Goal: Information Seeking & Learning: Find specific fact

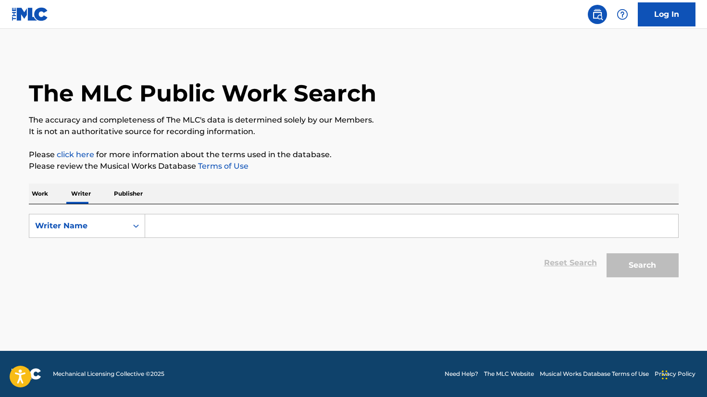
click at [422, 226] on input "Search Form" at bounding box center [411, 225] width 533 height 23
click at [124, 226] on div "Writer Name" at bounding box center [78, 226] width 98 height 18
click at [216, 217] on input "Search Form" at bounding box center [411, 225] width 533 height 23
click at [73, 221] on div "Writer Name" at bounding box center [78, 226] width 86 height 12
click at [89, 251] on div "Writer IPI" at bounding box center [86, 250] width 115 height 24
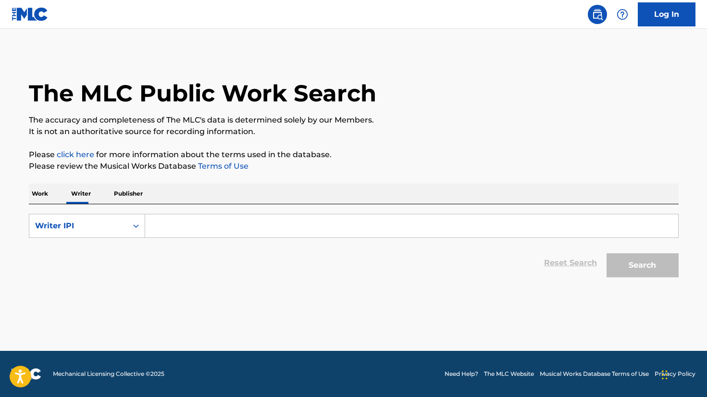
click at [176, 223] on input "Search Form" at bounding box center [411, 225] width 533 height 23
click at [40, 191] on p "Work" at bounding box center [40, 194] width 22 height 20
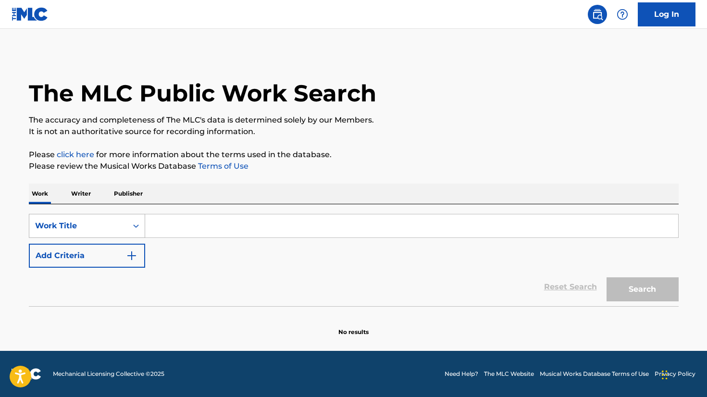
click at [105, 228] on div "Work Title" at bounding box center [78, 226] width 86 height 12
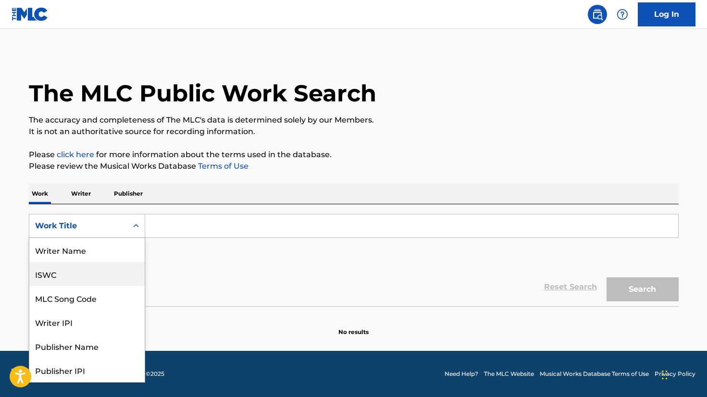
click at [84, 273] on div "ISWC" at bounding box center [86, 274] width 115 height 24
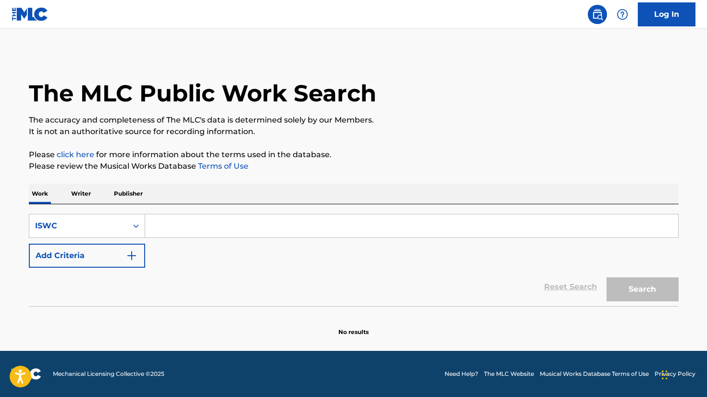
click at [183, 218] on input "Search Form" at bounding box center [411, 225] width 533 height 23
paste input "T-305.129.386-4"
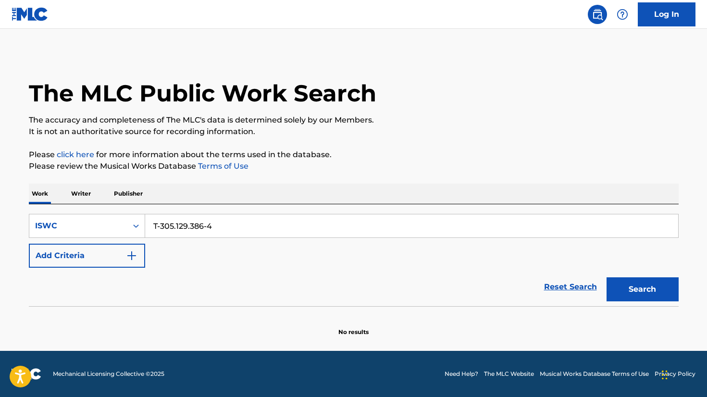
click at [606, 277] on button "Search" at bounding box center [642, 289] width 72 height 24
drag, startPoint x: 160, startPoint y: 227, endPoint x: 165, endPoint y: 233, distance: 7.5
click at [160, 227] on input "T-305.129.386-4" at bounding box center [411, 225] width 533 height 23
type input "T3051293864"
click at [606, 277] on button "Search" at bounding box center [642, 289] width 72 height 24
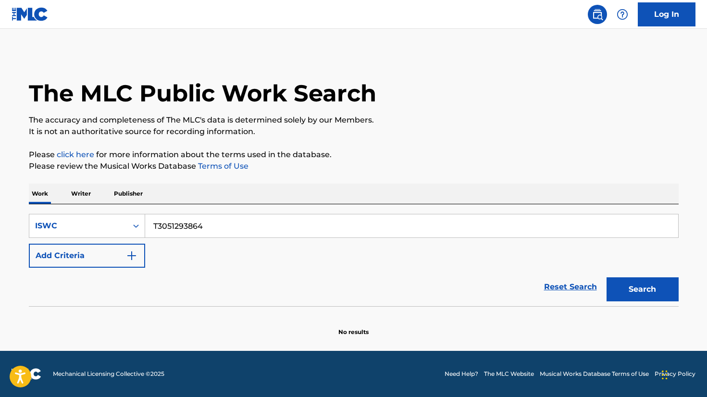
click at [350, 56] on div "The MLC Public Work Search" at bounding box center [354, 88] width 650 height 70
click at [90, 233] on div "ISWC" at bounding box center [78, 226] width 98 height 18
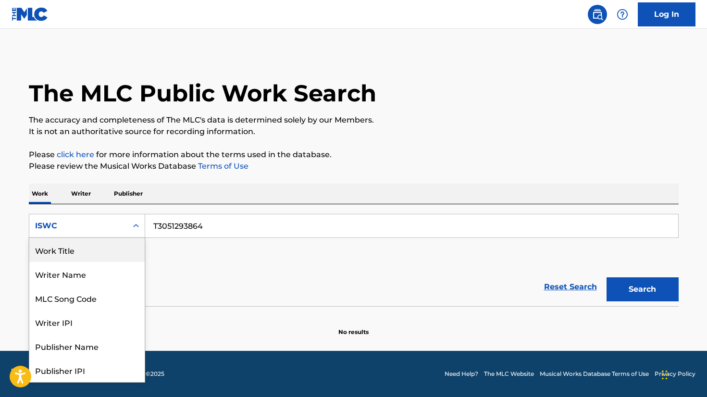
click at [90, 259] on div "Work Title" at bounding box center [86, 250] width 115 height 24
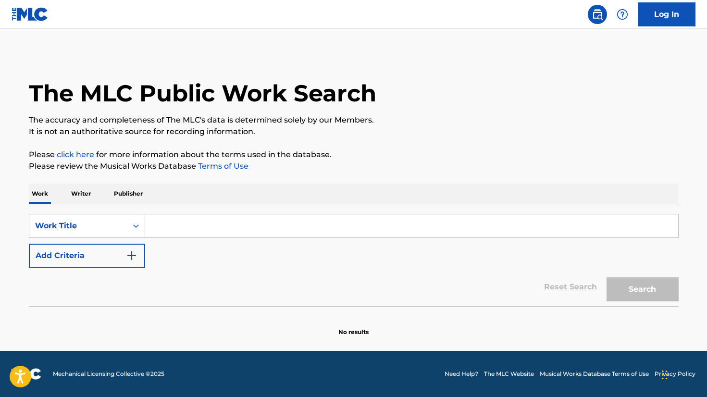
click at [183, 232] on input "Search Form" at bounding box center [411, 225] width 533 height 23
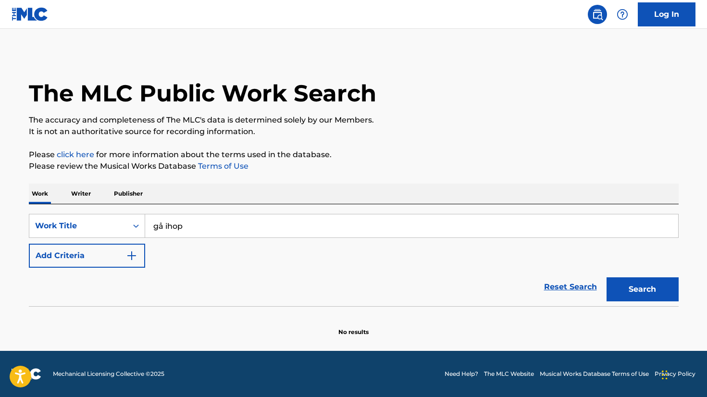
type input "gå ihop"
click at [606, 277] on button "Search" at bounding box center [642, 289] width 72 height 24
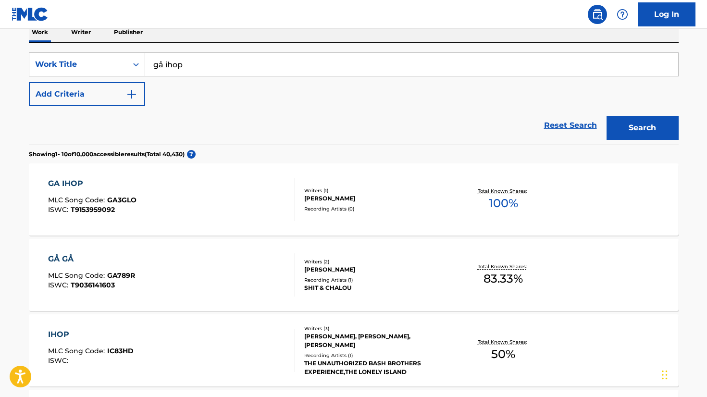
scroll to position [139, 0]
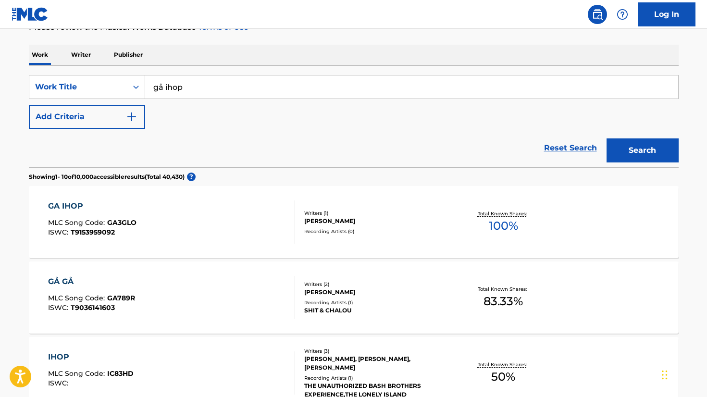
click at [180, 226] on div "GA IHOP MLC Song Code : GA3GLO ISWC : T9153959092" at bounding box center [171, 221] width 247 height 43
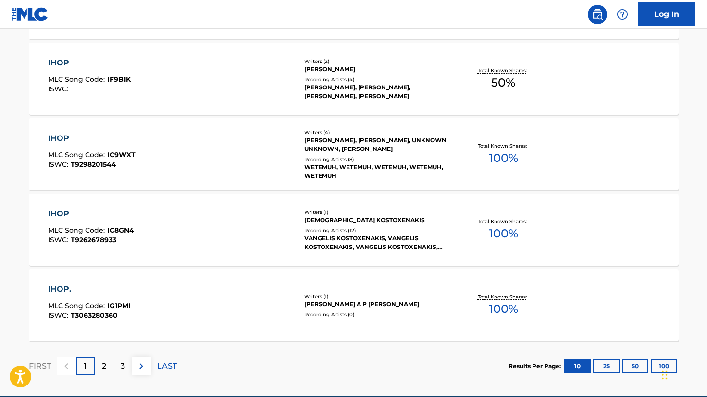
scroll to position [779, 0]
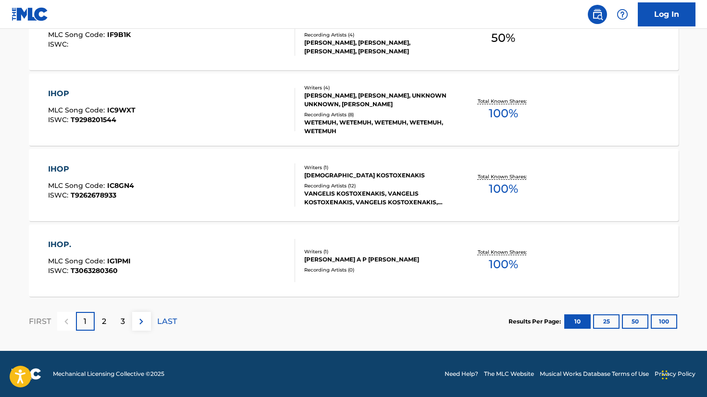
click at [108, 318] on div "2" at bounding box center [104, 321] width 19 height 19
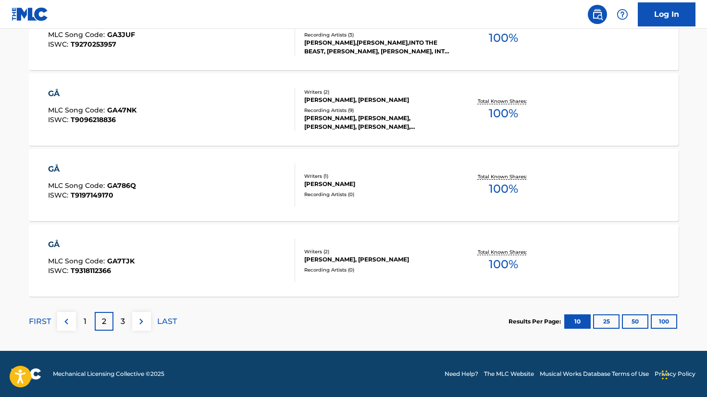
click at [121, 318] on p "3" at bounding box center [123, 322] width 4 height 12
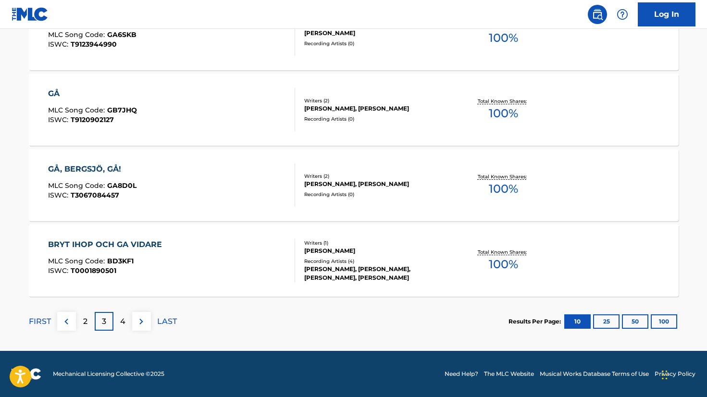
click at [90, 317] on div "2" at bounding box center [85, 321] width 19 height 19
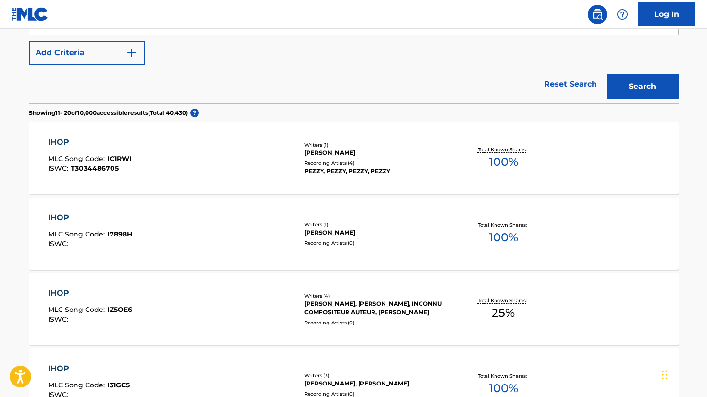
scroll to position [0, 0]
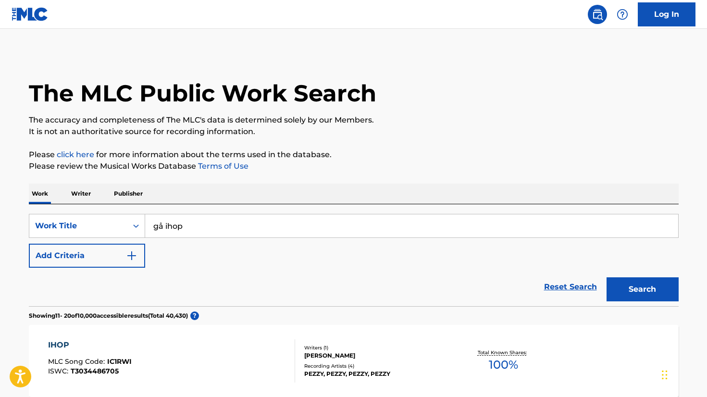
click at [70, 191] on p "Writer" at bounding box center [80, 194] width 25 height 20
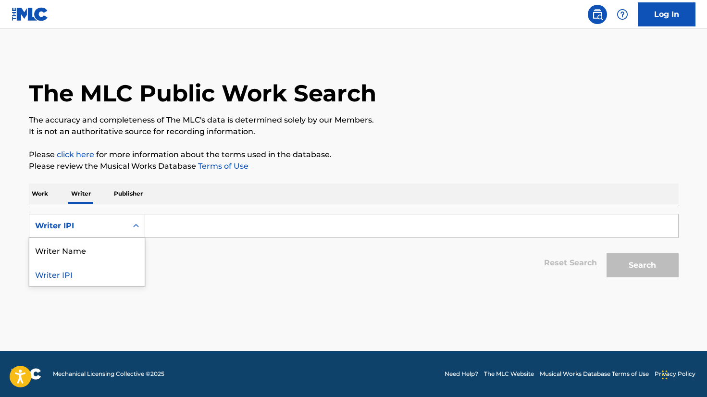
click at [78, 227] on div "Writer IPI" at bounding box center [78, 226] width 86 height 12
click at [192, 225] on input "Search Form" at bounding box center [411, 225] width 533 height 23
paste input "720519762"
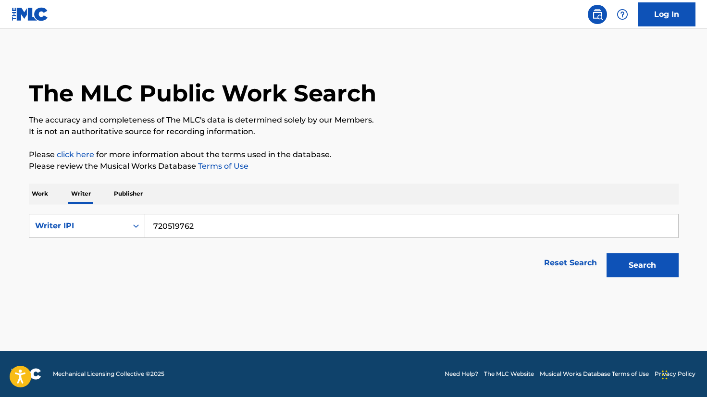
click at [606, 253] on button "Search" at bounding box center [642, 265] width 72 height 24
click at [615, 270] on button "Search" at bounding box center [642, 265] width 72 height 24
click at [155, 226] on input "720519762" at bounding box center [411, 225] width 533 height 23
click at [606, 253] on button "Search" at bounding box center [642, 265] width 72 height 24
click at [155, 229] on input "0720519762" at bounding box center [411, 225] width 533 height 23
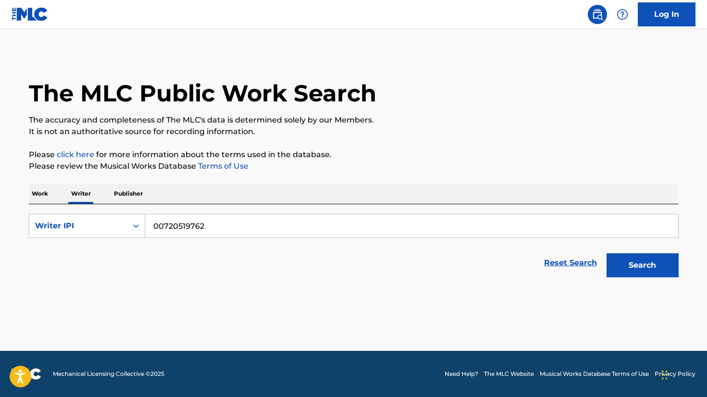
type input "00720519762"
click at [606, 253] on button "Search" at bounding box center [642, 265] width 72 height 24
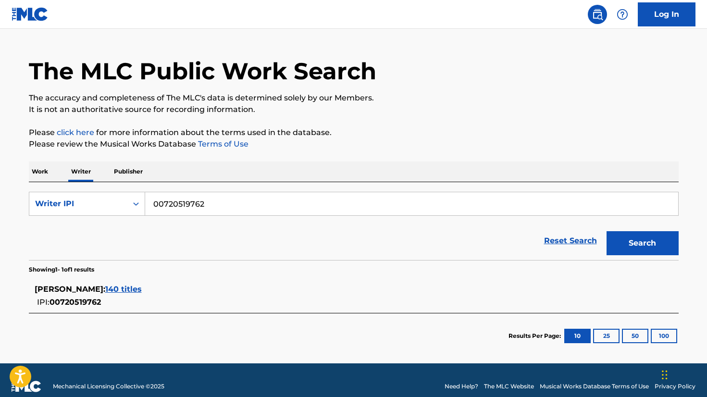
scroll to position [35, 0]
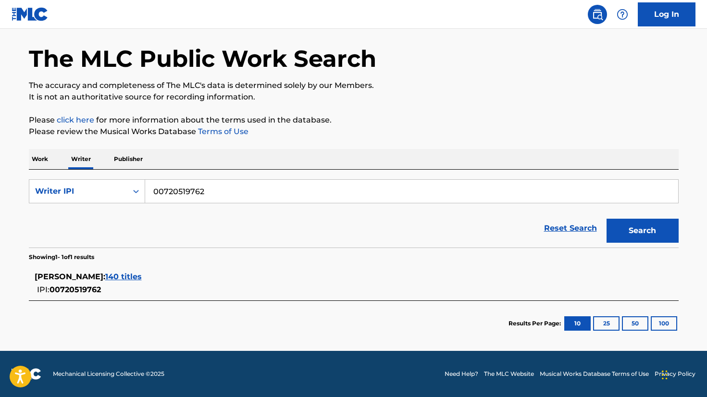
click at [134, 276] on span "140 titles" at bounding box center [123, 276] width 37 height 9
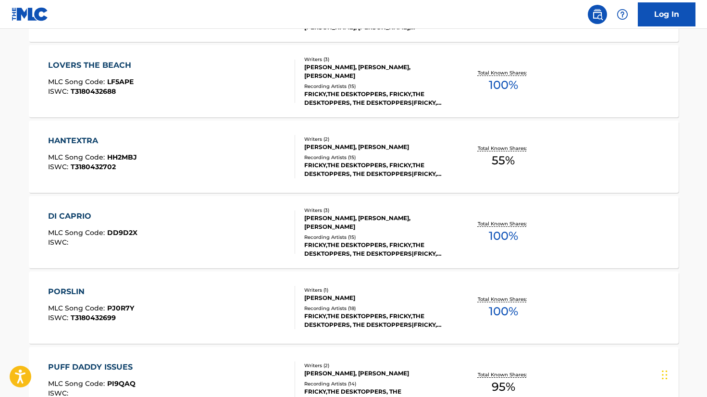
scroll to position [0, 0]
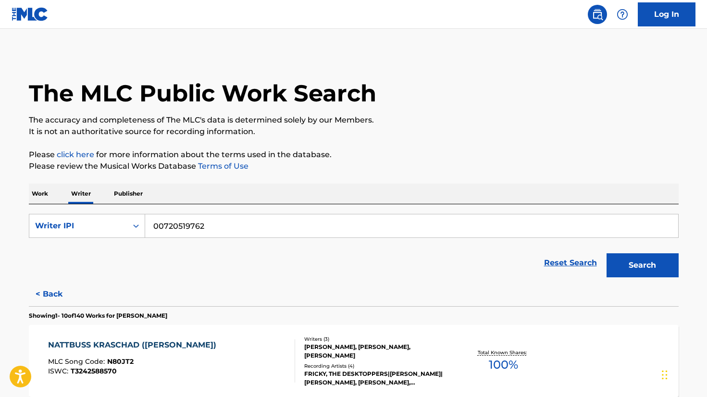
click at [197, 224] on input "00720519762" at bounding box center [411, 225] width 533 height 23
click at [47, 195] on p "Work" at bounding box center [40, 194] width 22 height 20
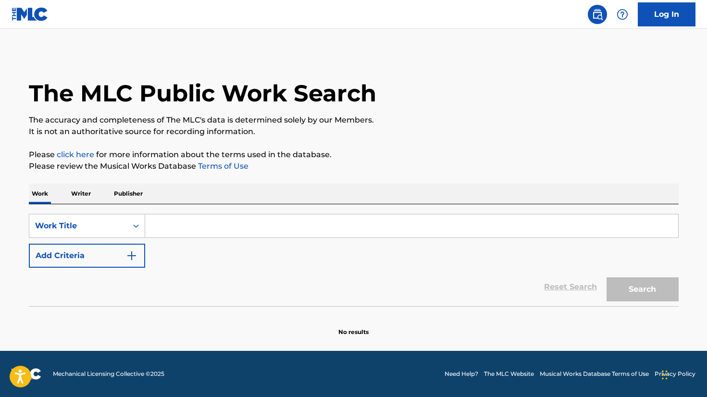
click at [168, 221] on input "Search Form" at bounding box center [411, 225] width 533 height 23
click at [131, 257] on img "Search Form" at bounding box center [132, 256] width 12 height 12
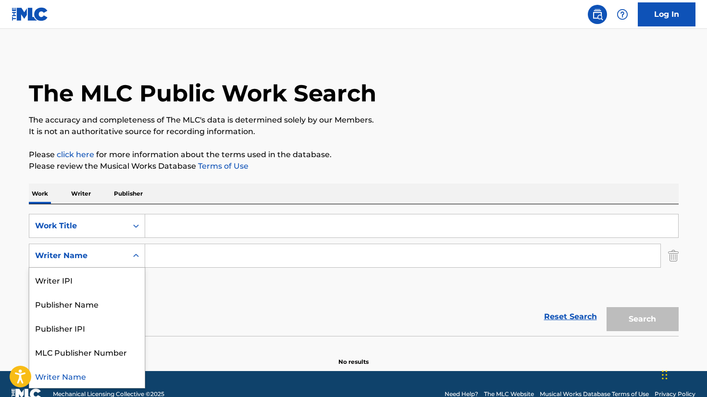
click at [129, 255] on div "Search Form" at bounding box center [135, 255] width 17 height 17
click at [112, 275] on div "Writer IPI" at bounding box center [86, 280] width 115 height 24
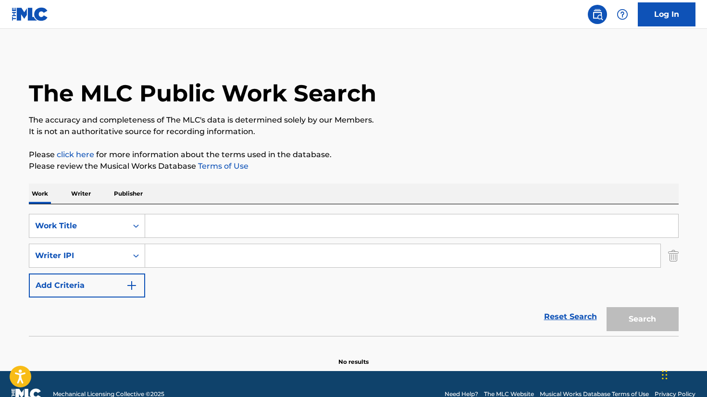
click at [193, 257] on input "Search Form" at bounding box center [402, 255] width 515 height 23
paste input "00720519762"
type input "00720519762"
click at [188, 235] on input "Search Form" at bounding box center [411, 225] width 533 height 23
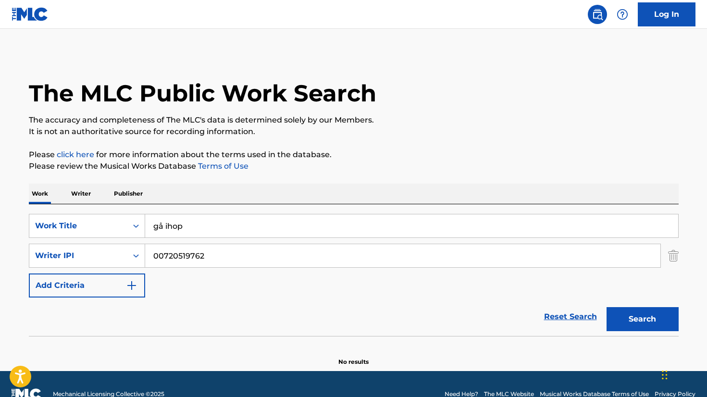
click at [606, 307] on button "Search" at bounding box center [642, 319] width 72 height 24
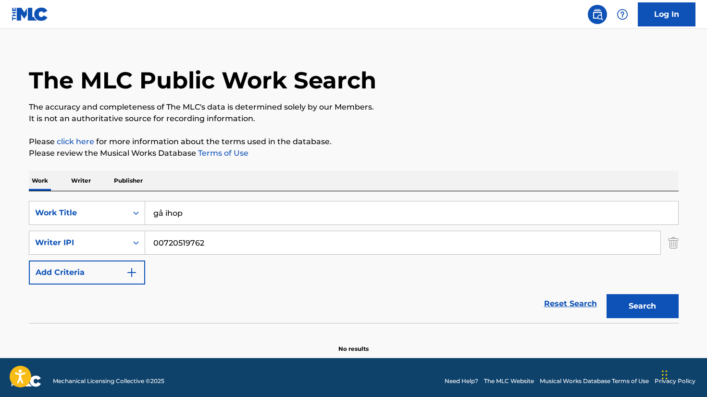
scroll to position [20, 0]
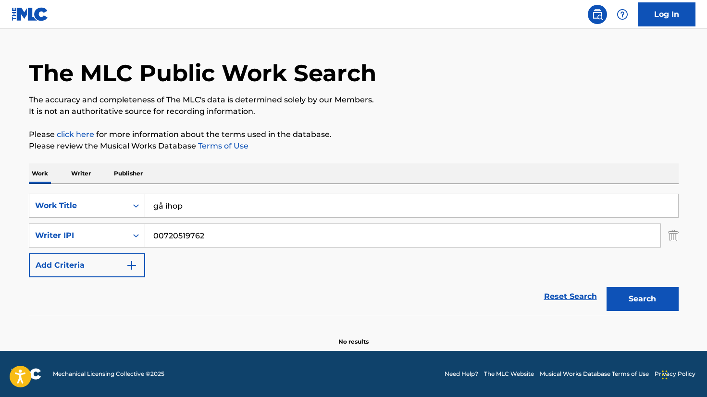
click at [158, 205] on input "gå ihop" at bounding box center [411, 205] width 533 height 23
click at [606, 287] on button "Search" at bounding box center [642, 299] width 72 height 24
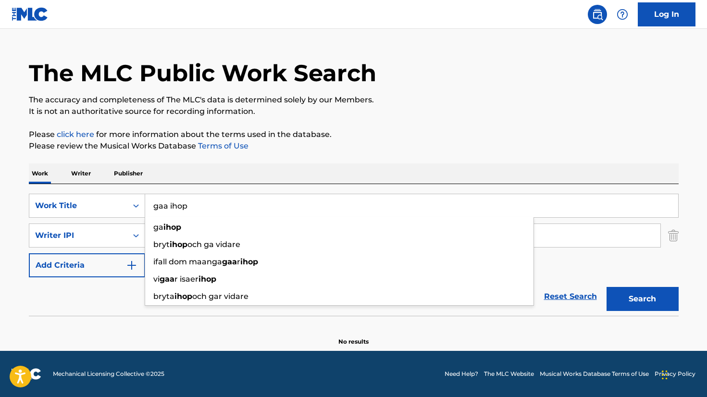
click at [606, 287] on button "Search" at bounding box center [642, 299] width 72 height 24
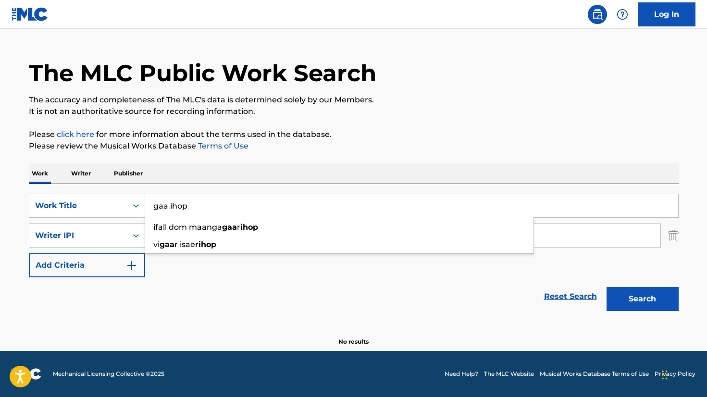
click at [203, 278] on div "Reset Search Search" at bounding box center [354, 296] width 650 height 38
click at [163, 210] on input "gaa ihop" at bounding box center [411, 205] width 533 height 23
click at [606, 287] on button "Search" at bounding box center [642, 299] width 72 height 24
click at [157, 212] on input "ga ihop" at bounding box center [411, 205] width 533 height 23
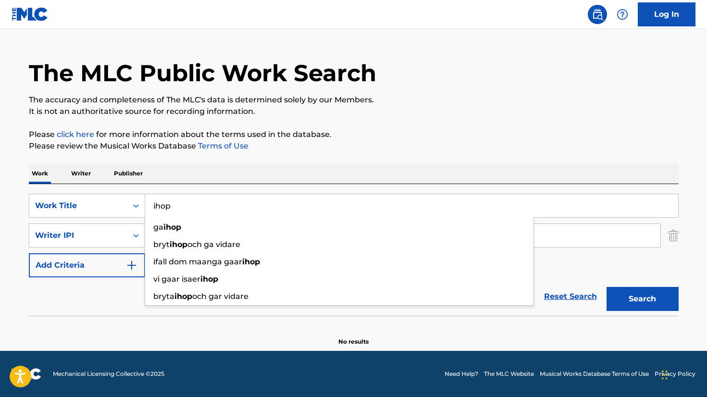
type input "ihop"
click at [606, 287] on button "Search" at bounding box center [642, 299] width 72 height 24
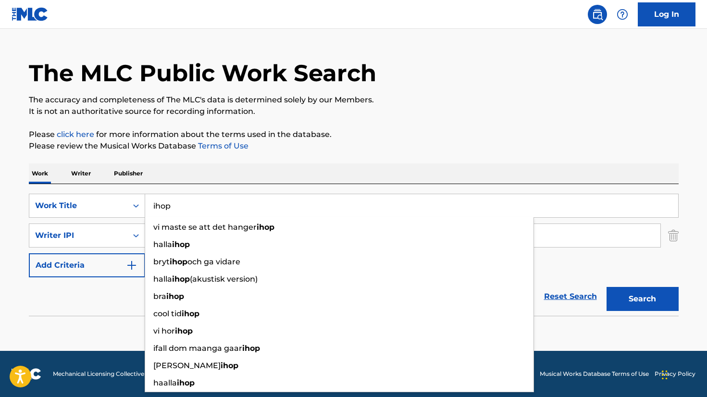
click at [350, 129] on p "Please click here for more information about the terms used in the database." at bounding box center [354, 135] width 650 height 12
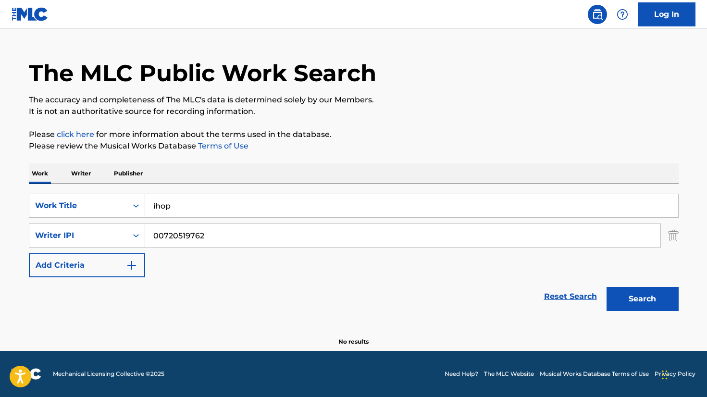
click at [219, 212] on input "ihop" at bounding box center [411, 205] width 533 height 23
click at [263, 157] on div "The MLC Public Work Search The accuracy and completeness of The MLC's data is d…" at bounding box center [353, 189] width 673 height 313
click at [78, 175] on p "Writer" at bounding box center [80, 173] width 25 height 20
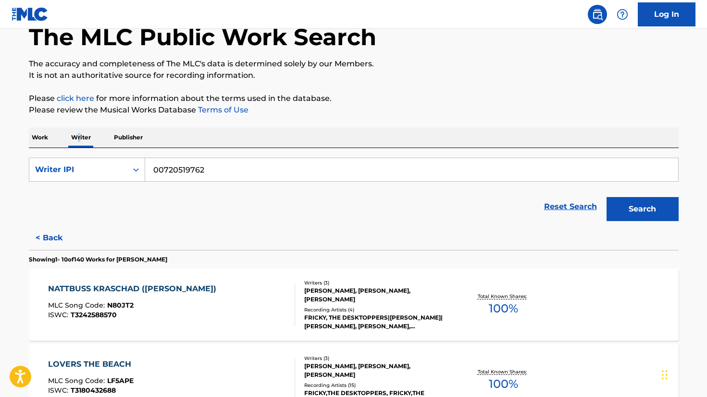
scroll to position [80, 0]
